Goal: Task Accomplishment & Management: Manage account settings

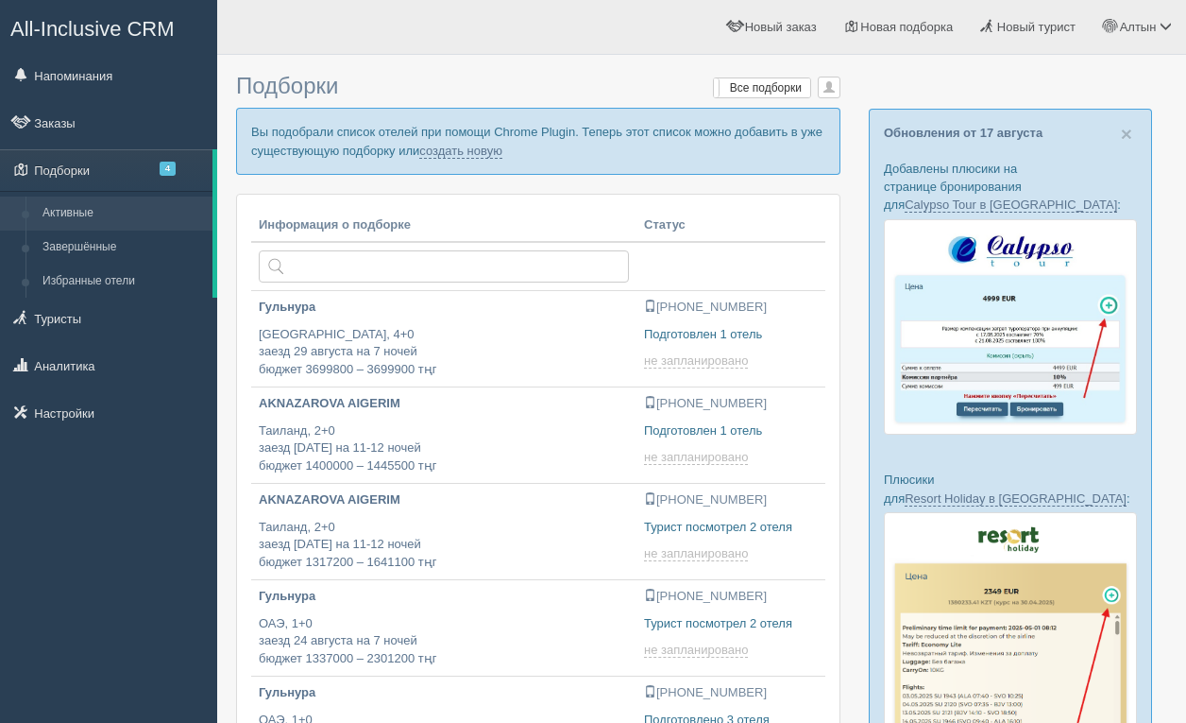
type input "[DATE] 18:00"
click at [503, 158] on link "создать новую" at bounding box center [460, 151] width 83 height 15
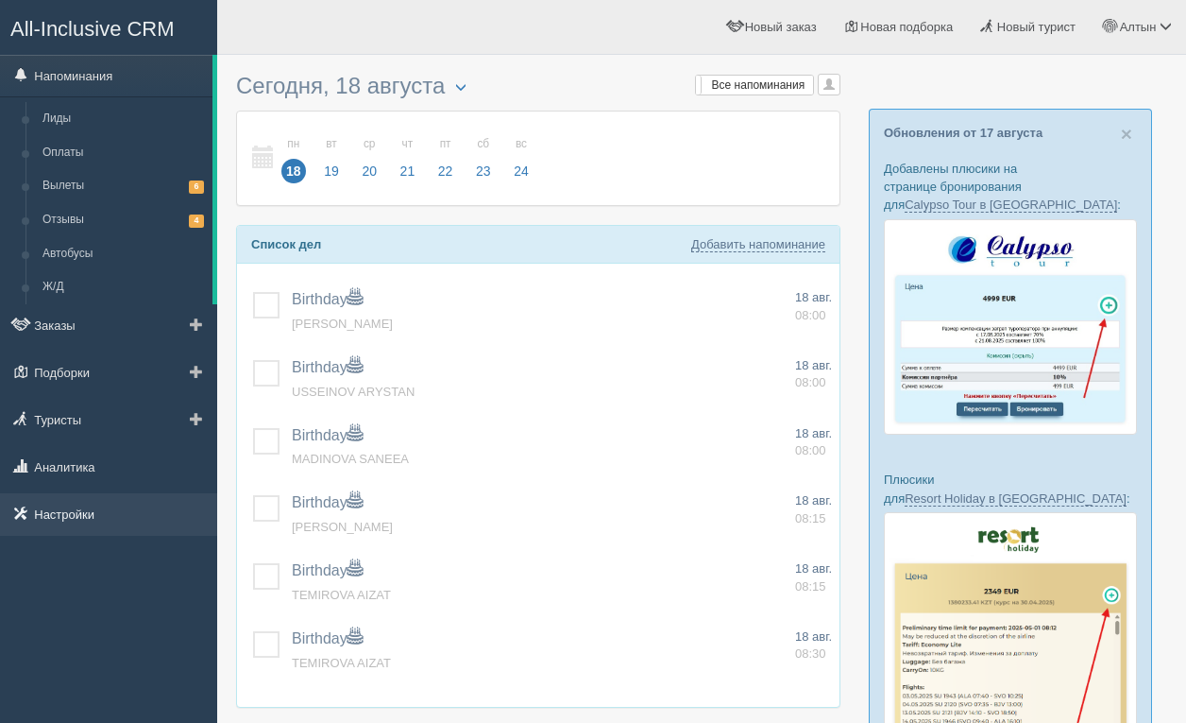
click at [87, 513] on link "Настройки" at bounding box center [108, 514] width 217 height 42
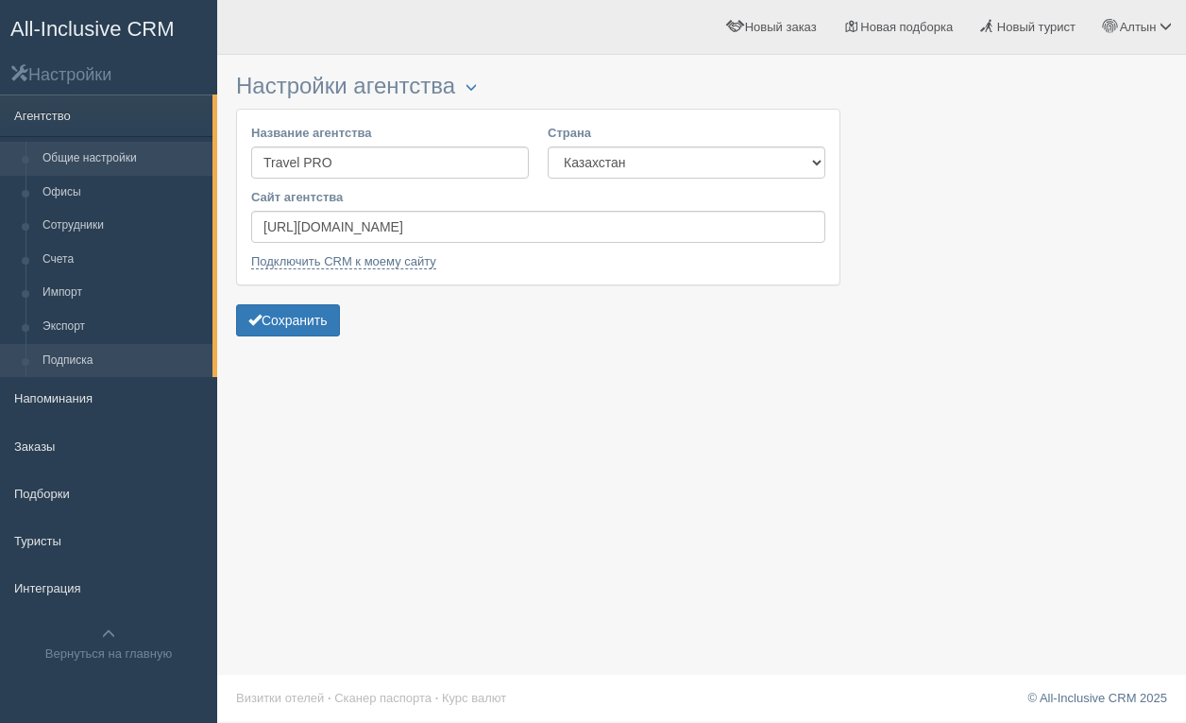
click at [120, 357] on link "Подписка" at bounding box center [123, 361] width 179 height 34
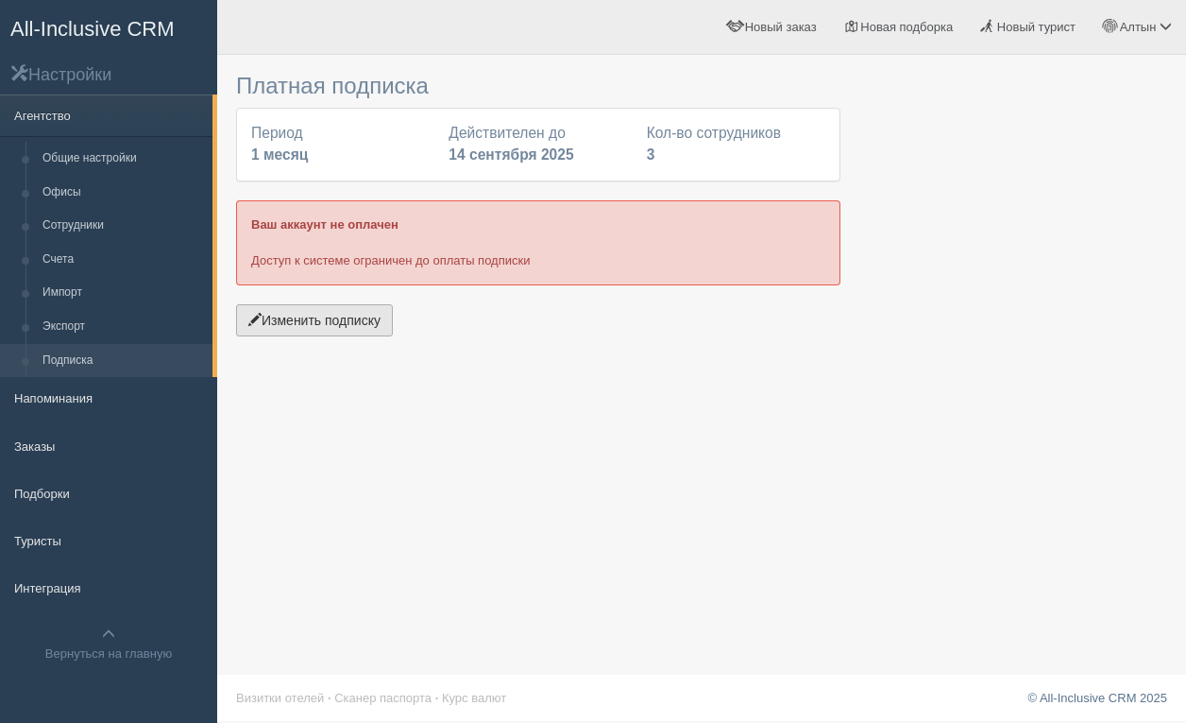
click at [336, 330] on button "Изменить подписку" at bounding box center [314, 320] width 157 height 32
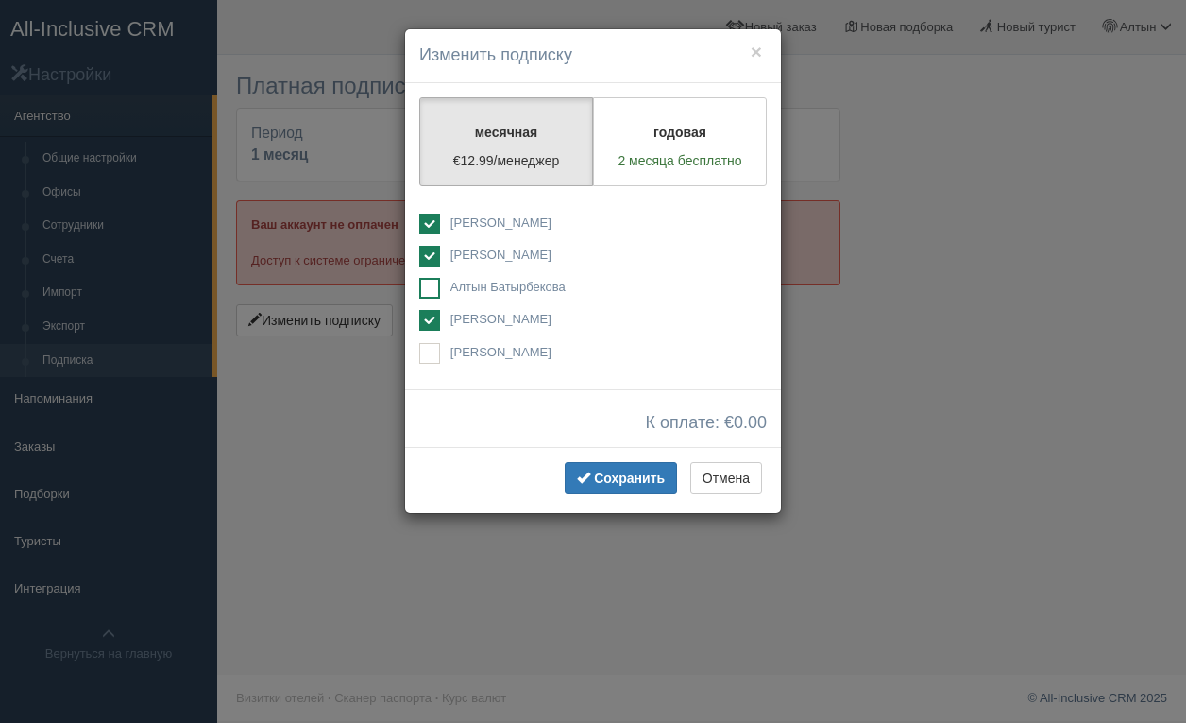
click at [434, 284] on ins at bounding box center [429, 288] width 21 height 21
checkbox input "true"
click at [431, 223] on ins at bounding box center [429, 223] width 21 height 21
checkbox input "false"
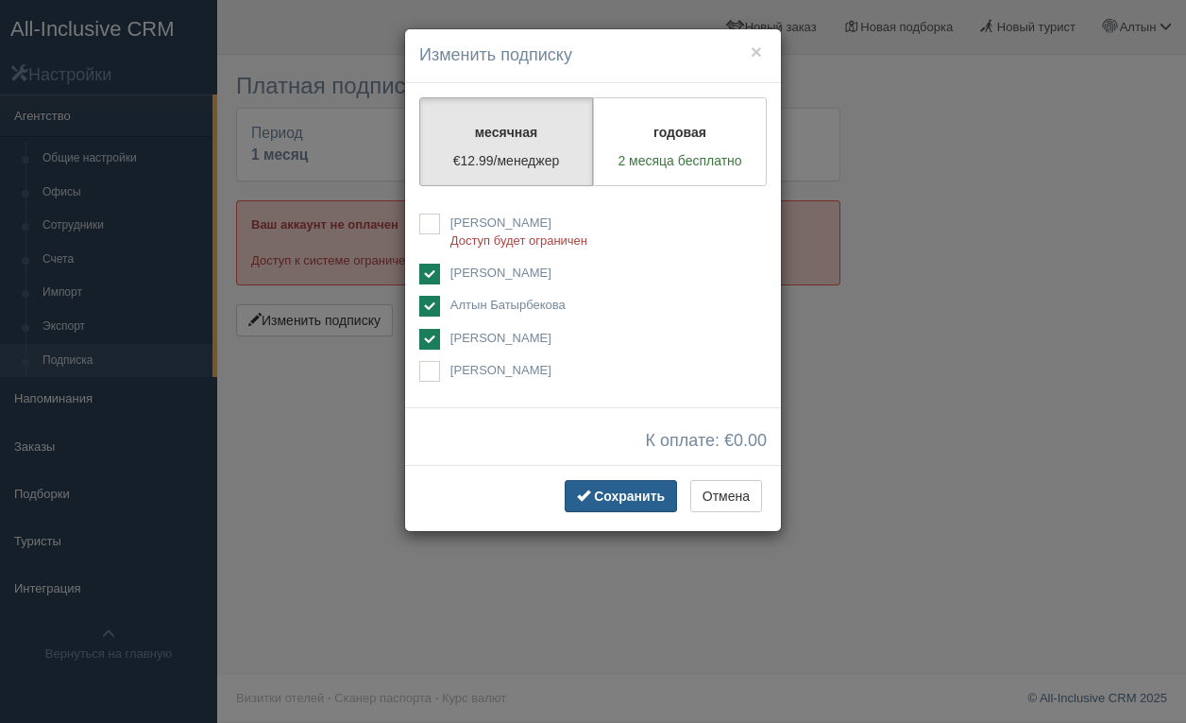
click at [602, 491] on span "Сохранить" at bounding box center [629, 495] width 71 height 15
